Goal: Find specific page/section: Find specific page/section

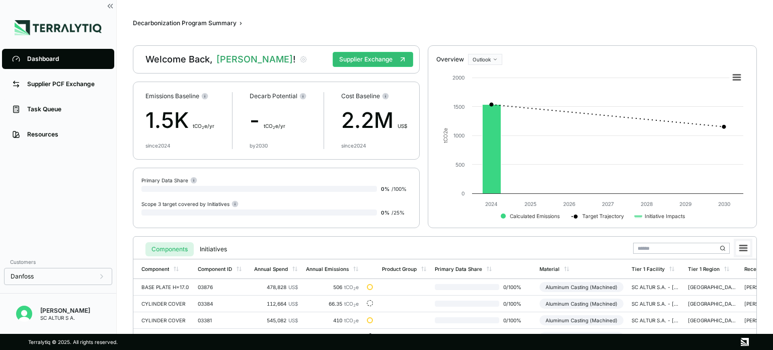
click at [744, 243] on rect at bounding box center [743, 248] width 14 height 14
click at [452, 246] on div "Components Initiatives Download CSV Download XLSX" at bounding box center [444, 247] width 615 height 21
click at [216, 249] on button "Initiatives" at bounding box center [213, 249] width 39 height 14
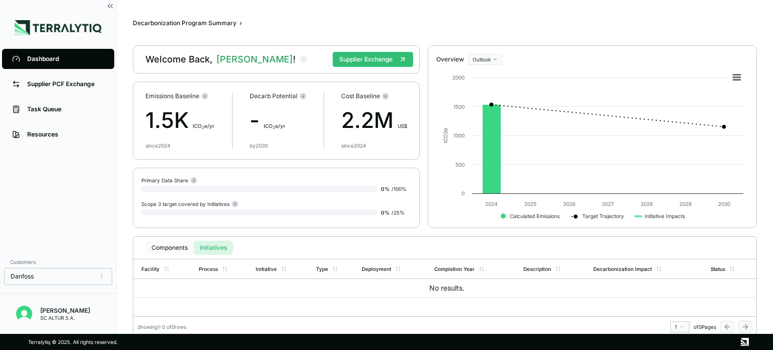
click at [181, 249] on button "Components" at bounding box center [169, 248] width 48 height 14
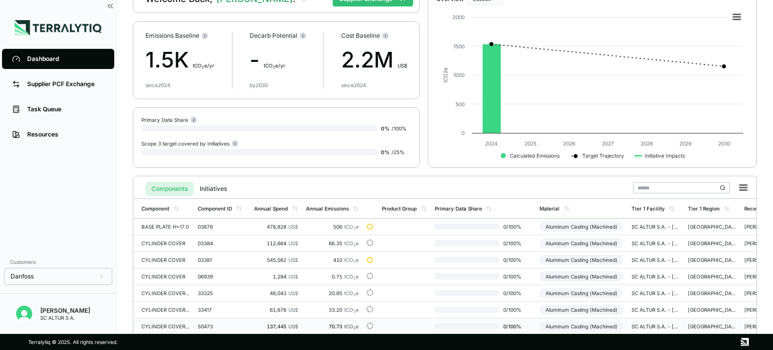
scroll to position [152, 0]
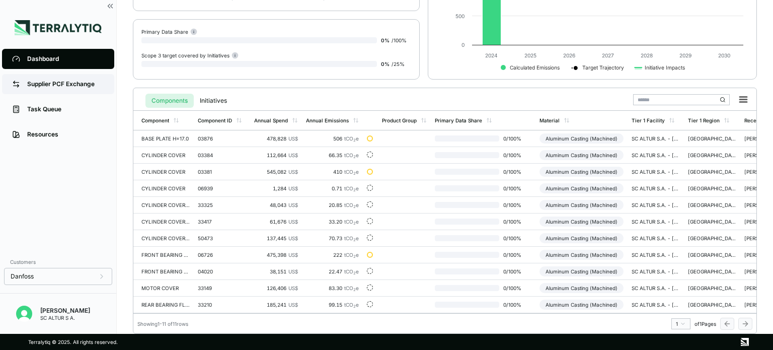
click at [76, 90] on link "Supplier PCF Exchange" at bounding box center [58, 84] width 112 height 20
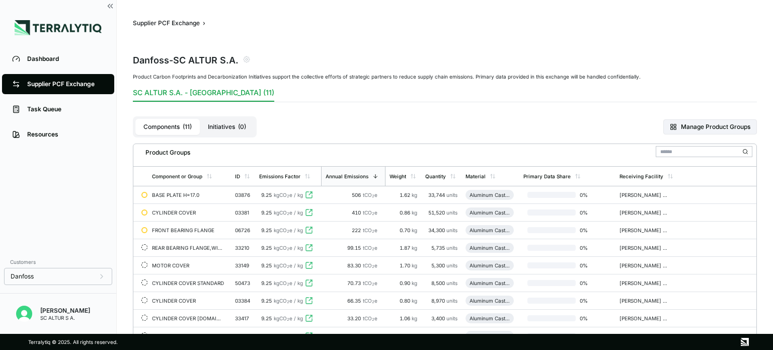
click at [209, 89] on button "SC ALTUR S.A. - [GEOGRAPHIC_DATA] (11)" at bounding box center [203, 95] width 141 height 14
click at [209, 91] on button "SC ALTUR S.A. - [GEOGRAPHIC_DATA] (11)" at bounding box center [203, 95] width 141 height 14
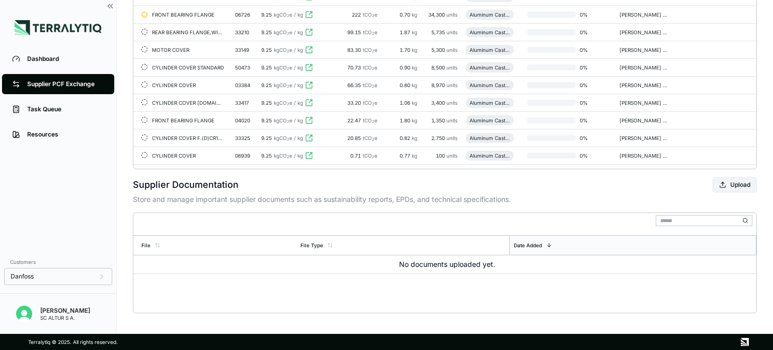
scroll to position [219, 0]
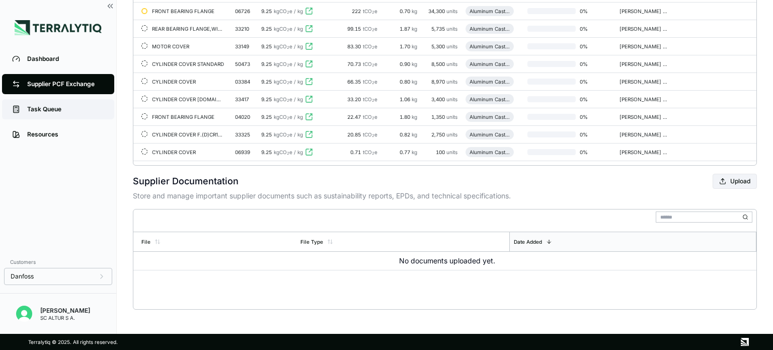
click at [53, 107] on div "Task Queue" at bounding box center [65, 109] width 77 height 8
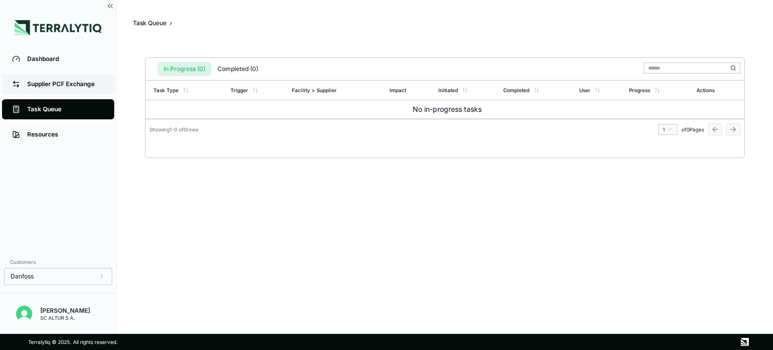
click at [60, 88] on div "Supplier PCF Exchange" at bounding box center [65, 84] width 77 height 8
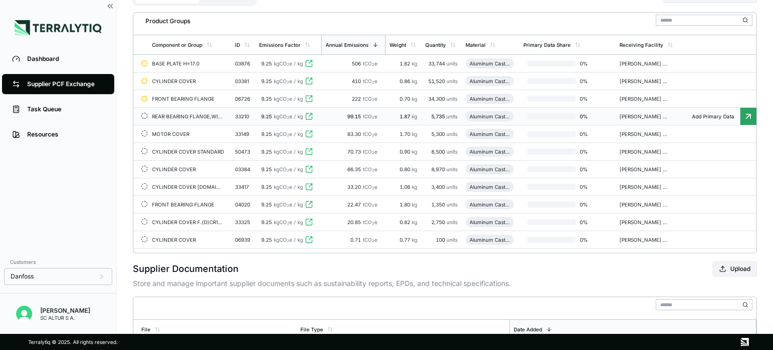
scroll to position [131, 0]
